Goal: Task Accomplishment & Management: Complete application form

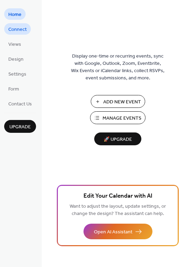
click at [23, 26] on span "Connect" at bounding box center [17, 29] width 18 height 7
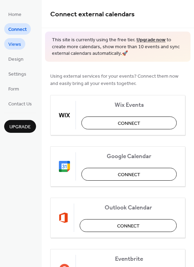
click at [16, 41] on span "Views" at bounding box center [14, 44] width 13 height 7
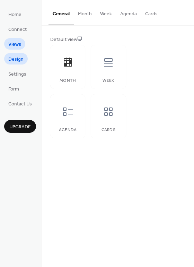
click at [12, 58] on span "Design" at bounding box center [15, 59] width 15 height 7
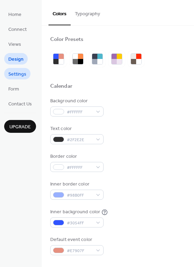
click at [13, 73] on span "Settings" at bounding box center [17, 74] width 18 height 7
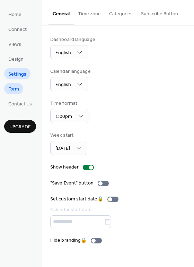
click at [12, 86] on span "Form" at bounding box center [13, 89] width 11 height 7
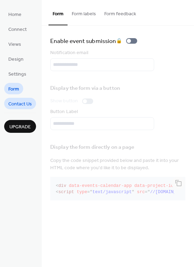
click at [12, 98] on link "Contact Us" at bounding box center [20, 103] width 32 height 11
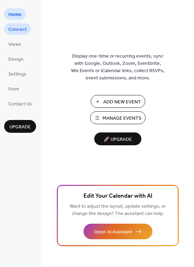
click at [15, 30] on span "Connect" at bounding box center [17, 29] width 18 height 7
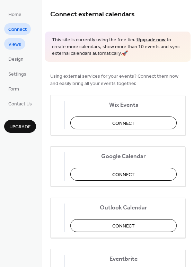
click at [18, 46] on span "Views" at bounding box center [14, 44] width 13 height 7
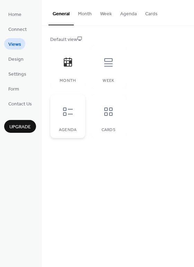
click at [66, 108] on icon at bounding box center [68, 111] width 10 height 8
click at [71, 62] on icon at bounding box center [68, 62] width 8 height 9
click at [16, 58] on span "Design" at bounding box center [15, 59] width 15 height 7
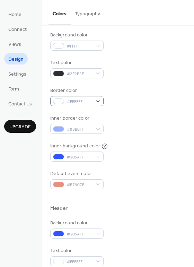
scroll to position [72, 0]
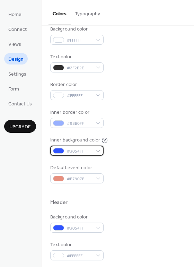
click at [90, 150] on span "#3054FF" at bounding box center [80, 151] width 26 height 7
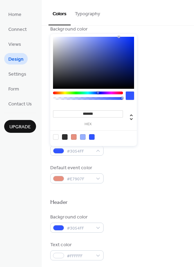
click at [58, 137] on div at bounding box center [56, 137] width 6 height 6
type input "*******"
click at [129, 149] on div "Inner background color #FFFFFFFF" at bounding box center [117, 145] width 135 height 19
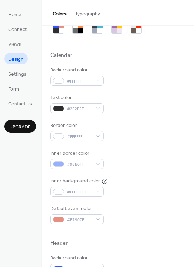
scroll to position [0, 0]
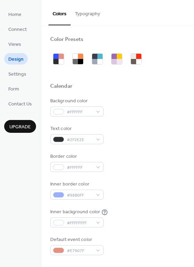
click at [91, 15] on button "Typography" at bounding box center [88, 12] width 34 height 25
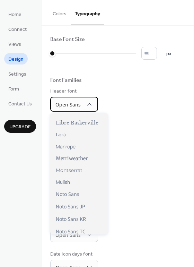
scroll to position [244, 0]
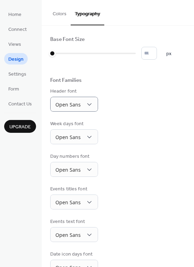
click at [155, 106] on div "Header font Open Sans" at bounding box center [117, 100] width 135 height 24
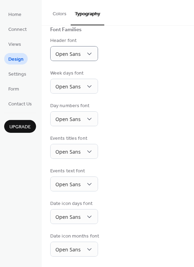
scroll to position [0, 0]
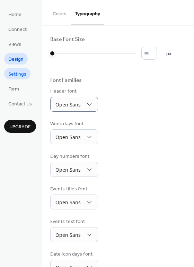
click at [20, 74] on span "Settings" at bounding box center [17, 74] width 18 height 7
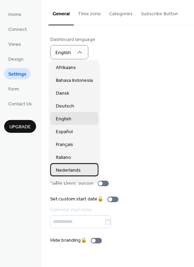
click at [80, 168] on div "Nederlands" at bounding box center [74, 169] width 48 height 13
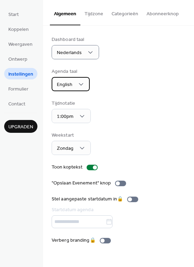
click at [86, 85] on div "English" at bounding box center [71, 84] width 38 height 14
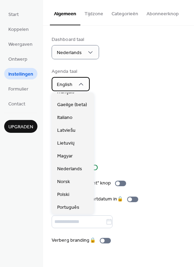
scroll to position [133, 0]
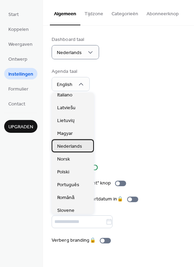
click at [79, 147] on span "Nederlands" at bounding box center [69, 146] width 25 height 7
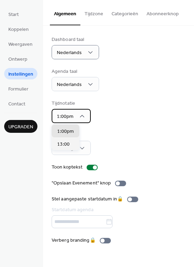
click at [86, 119] on div "1:00pm" at bounding box center [71, 116] width 39 height 14
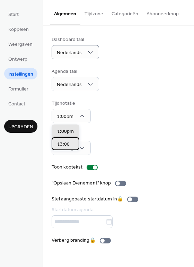
click at [67, 142] on span "13:00" at bounding box center [63, 144] width 12 height 7
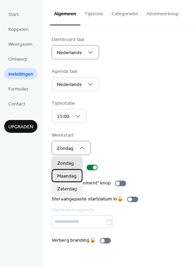
click at [69, 175] on span "Maandag" at bounding box center [66, 176] width 19 height 7
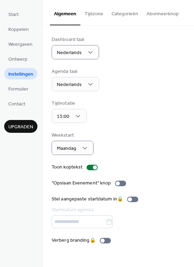
click at [88, 14] on button "Tijdzone" at bounding box center [93, 12] width 27 height 25
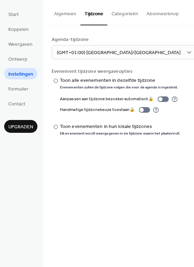
click at [115, 16] on button "Categorieën" at bounding box center [124, 12] width 35 height 25
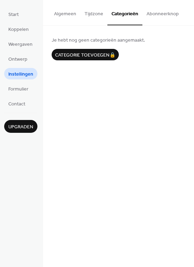
click at [153, 17] on button "Abonneerknop" at bounding box center [162, 12] width 41 height 25
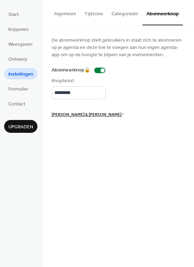
click at [54, 7] on button "Algemeen" at bounding box center [65, 12] width 30 height 25
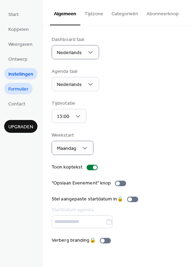
click at [25, 94] on link "Formulier" at bounding box center [18, 88] width 28 height 11
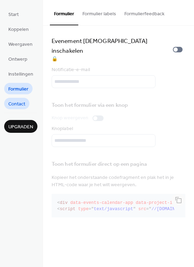
click at [22, 107] on span "Contact" at bounding box center [16, 103] width 17 height 7
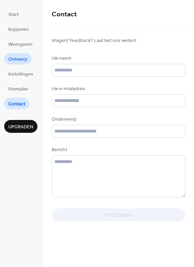
click at [25, 59] on span "Ontwerp" at bounding box center [17, 59] width 19 height 7
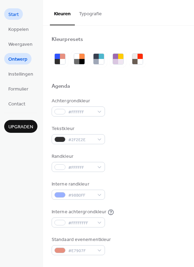
click at [16, 16] on span "Start" at bounding box center [13, 14] width 10 height 7
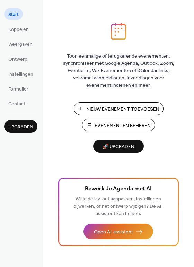
click at [103, 108] on span "Nieuw Evenement Toevoegen" at bounding box center [122, 109] width 73 height 7
click at [20, 47] on span "Weergaven" at bounding box center [20, 44] width 24 height 7
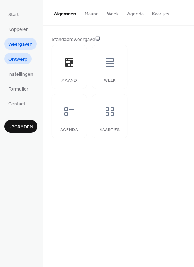
click at [19, 56] on span "Ontwerp" at bounding box center [17, 59] width 19 height 7
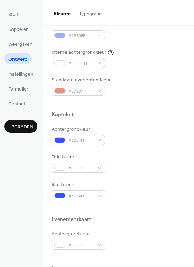
scroll to position [161, 0]
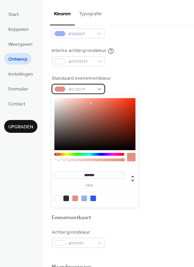
click at [96, 88] on div "#E7907F" at bounding box center [78, 89] width 53 height 10
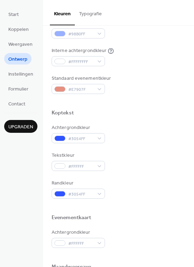
click at [119, 85] on div "Standaard evenementkleur #E7907F" at bounding box center [119, 84] width 134 height 19
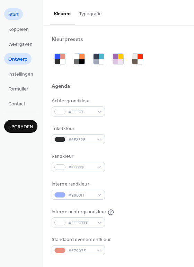
click at [17, 16] on span "Start" at bounding box center [13, 14] width 10 height 7
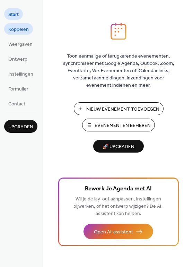
click at [17, 28] on span "Koppelen" at bounding box center [18, 29] width 20 height 7
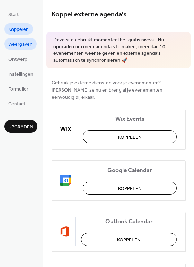
click at [18, 45] on span "Weergaven" at bounding box center [20, 44] width 24 height 7
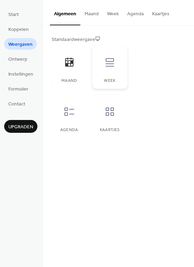
click at [106, 72] on div at bounding box center [109, 62] width 21 height 21
click at [67, 110] on icon at bounding box center [69, 111] width 11 height 11
click at [111, 110] on icon at bounding box center [110, 111] width 8 height 8
click at [93, 15] on button "Maand" at bounding box center [91, 12] width 23 height 25
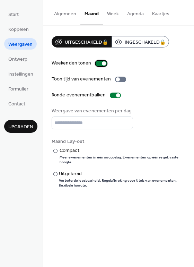
click at [100, 64] on div at bounding box center [101, 64] width 11 height 6
click at [68, 149] on div "Compact" at bounding box center [122, 150] width 124 height 7
click at [63, 172] on div "Uitgebreid" at bounding box center [121, 173] width 125 height 7
click at [69, 152] on div "Compact" at bounding box center [122, 150] width 124 height 7
click at [114, 15] on button "Week" at bounding box center [113, 12] width 20 height 25
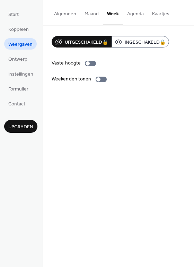
click at [132, 15] on button "Agenda" at bounding box center [135, 12] width 25 height 25
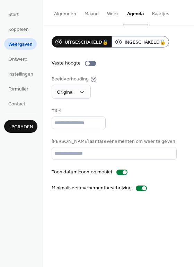
click at [159, 12] on button "Kaartjes" at bounding box center [161, 12] width 26 height 25
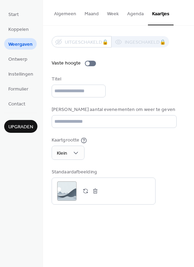
click at [68, 18] on button "Algemeen" at bounding box center [65, 12] width 30 height 25
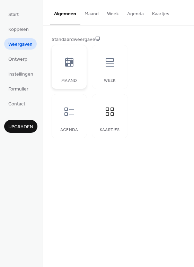
click at [67, 57] on icon at bounding box center [69, 62] width 11 height 11
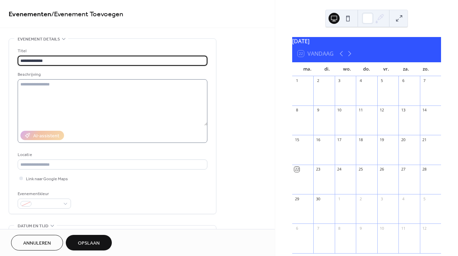
type input "**********"
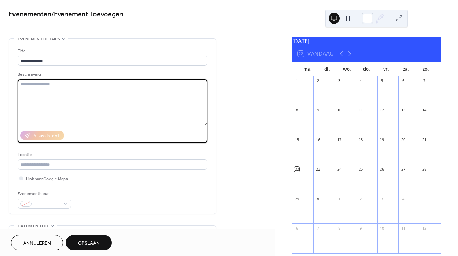
click at [68, 90] on textarea at bounding box center [113, 102] width 190 height 46
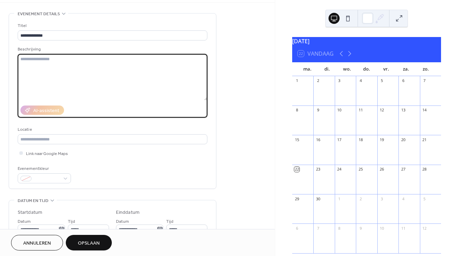
scroll to position [27, 0]
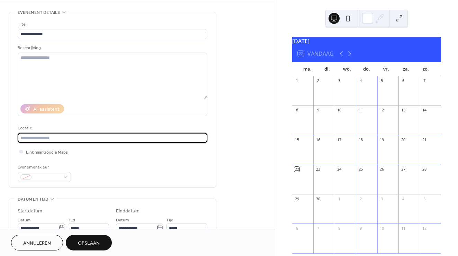
click at [54, 136] on input "text" at bounding box center [113, 138] width 190 height 10
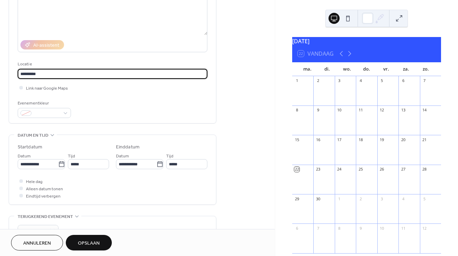
scroll to position [92, 0]
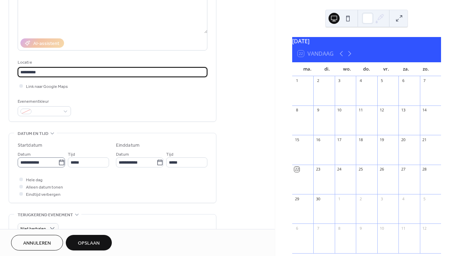
type input "*********"
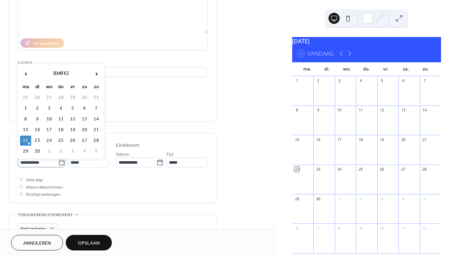
click at [59, 162] on icon at bounding box center [61, 162] width 7 height 7
click at [58, 162] on input "**********" at bounding box center [38, 163] width 41 height 10
click at [98, 74] on span "›" at bounding box center [96, 74] width 10 height 14
click at [72, 96] on td "3" at bounding box center [72, 98] width 11 height 10
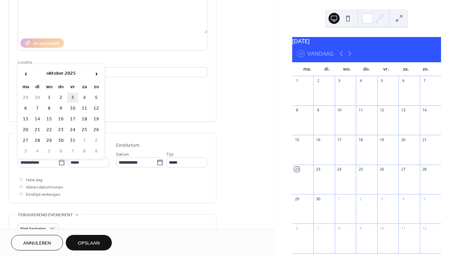
type input "**********"
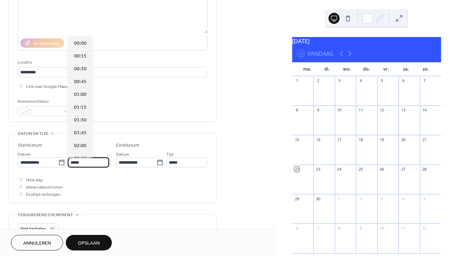
click at [74, 160] on input "*****" at bounding box center [88, 163] width 41 height 10
click at [84, 55] on span "09:00" at bounding box center [80, 56] width 12 height 7
type input "*****"
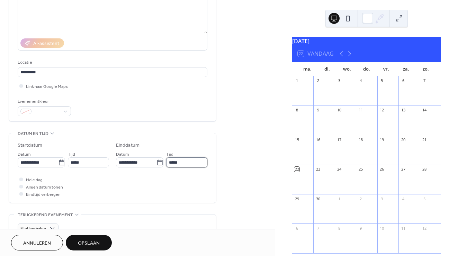
click at [173, 162] on input "*****" at bounding box center [186, 163] width 41 height 10
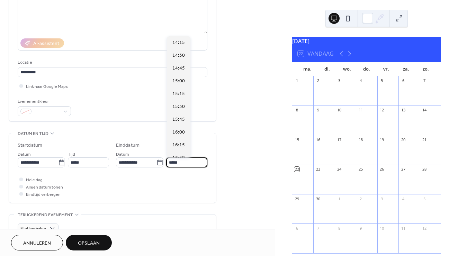
scroll to position [262, 0]
click at [182, 127] on span "16:00" at bounding box center [179, 127] width 12 height 7
type input "*****"
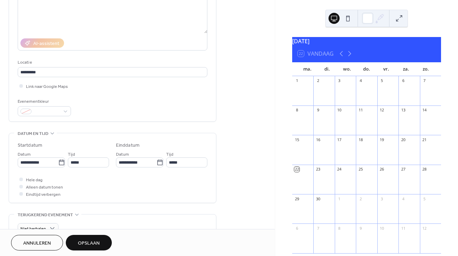
click at [226, 127] on div "**********" at bounding box center [137, 158] width 275 height 424
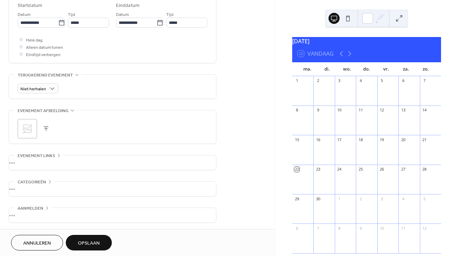
scroll to position [233, 0]
click at [94, 241] on span "Opslaan" at bounding box center [89, 243] width 22 height 7
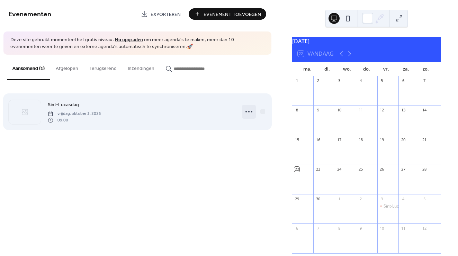
click at [252, 114] on icon at bounding box center [249, 111] width 11 height 11
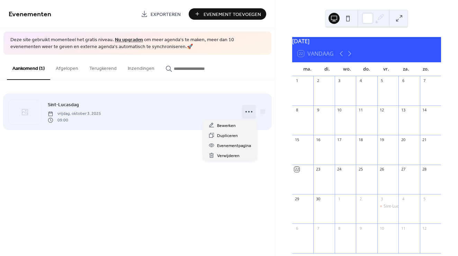
click at [252, 114] on icon at bounding box center [249, 111] width 11 height 11
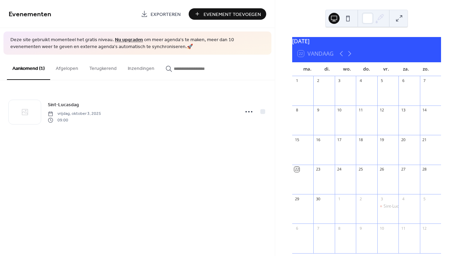
click at [229, 14] on span "Evenement Toevoegen" at bounding box center [233, 14] width 58 height 7
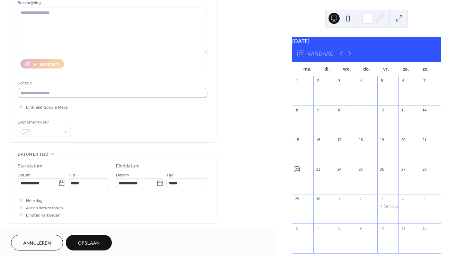
scroll to position [73, 0]
type input "*********"
click at [22, 199] on div at bounding box center [20, 198] width 3 height 3
click at [60, 181] on icon at bounding box center [61, 182] width 5 height 6
click at [58, 181] on input "**********" at bounding box center [38, 182] width 41 height 10
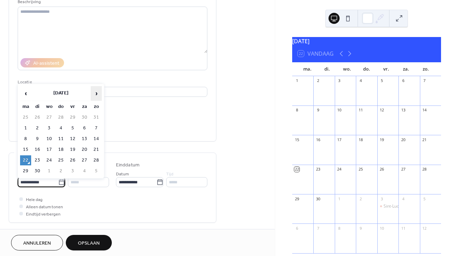
click at [96, 94] on span "›" at bounding box center [96, 94] width 10 height 14
click at [75, 127] on td "10" at bounding box center [72, 128] width 11 height 10
type input "**********"
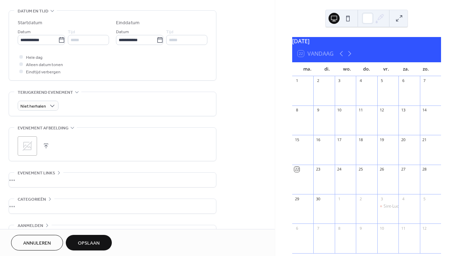
scroll to position [215, 0]
click at [91, 243] on span "Opslaan" at bounding box center [89, 243] width 22 height 7
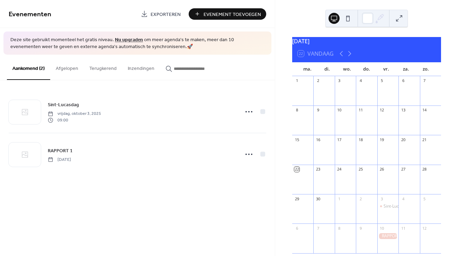
click at [350, 18] on button at bounding box center [348, 18] width 11 height 11
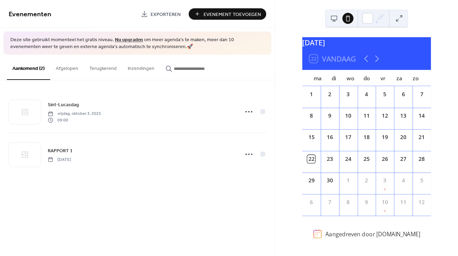
click at [336, 18] on button at bounding box center [334, 18] width 11 height 11
